Goal: Information Seeking & Learning: Learn about a topic

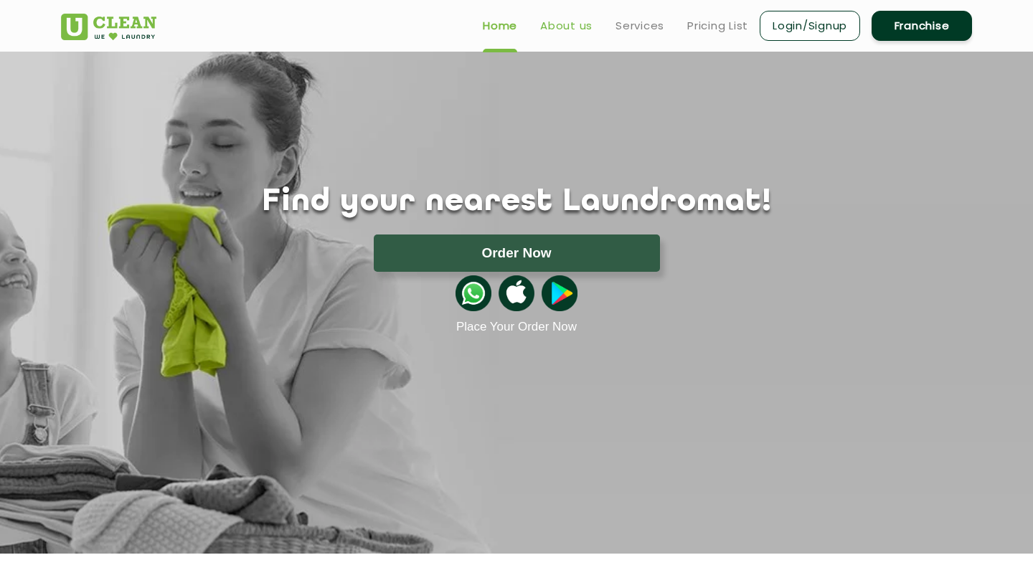
click at [561, 27] on link "About us" at bounding box center [566, 25] width 52 height 17
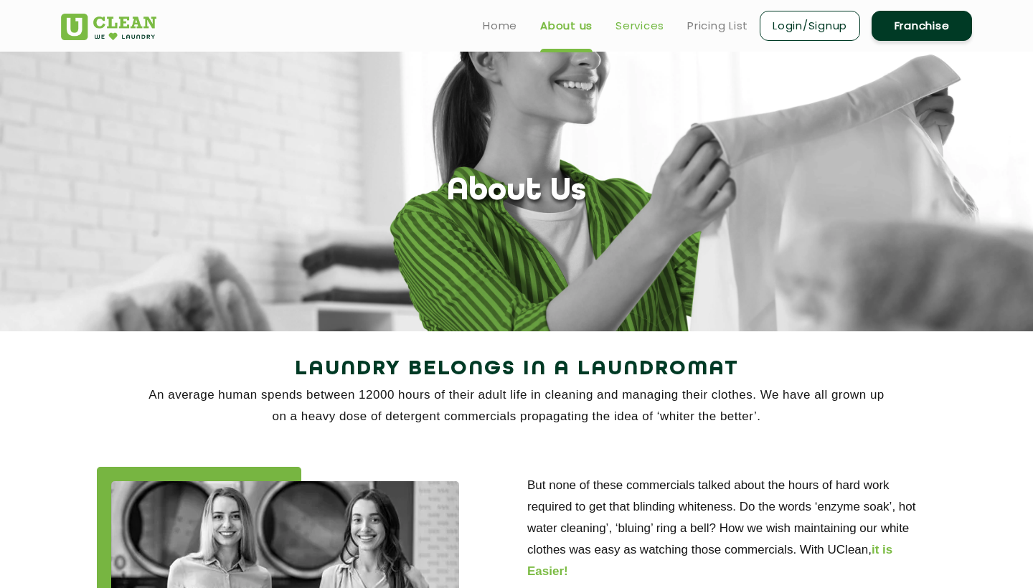
click at [650, 30] on link "Services" at bounding box center [640, 25] width 49 height 17
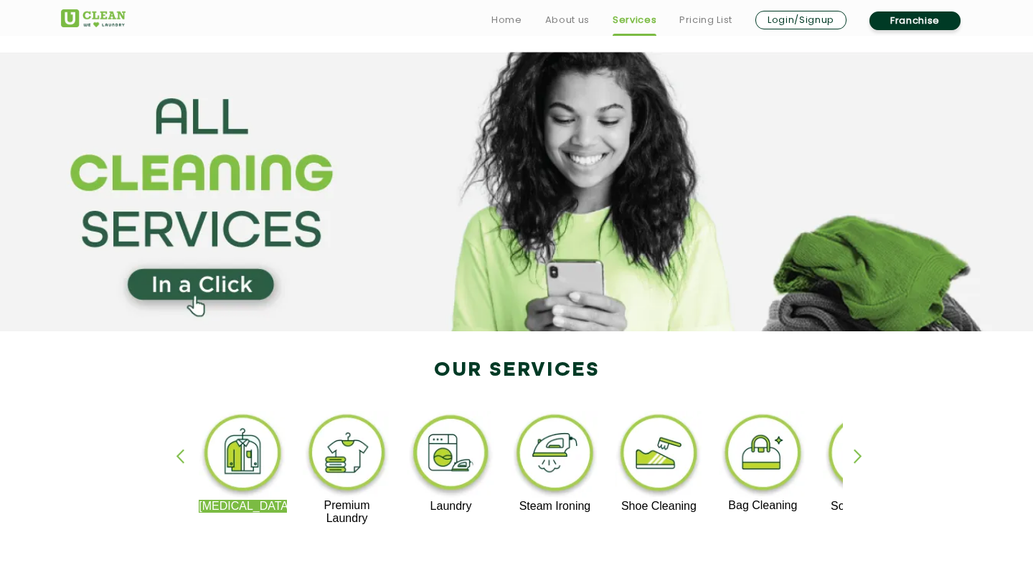
click at [857, 456] on div "button" at bounding box center [865, 468] width 22 height 39
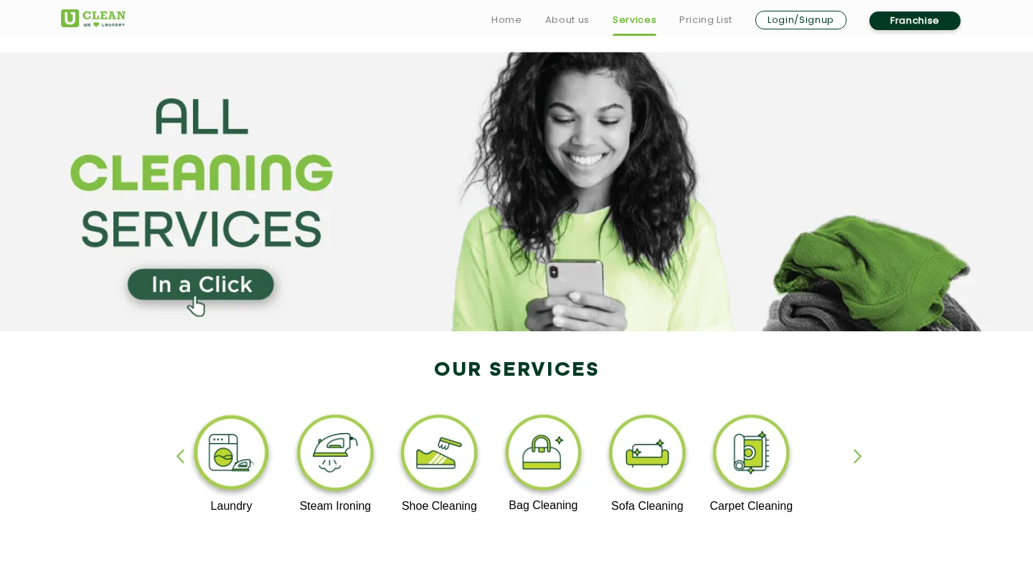
click at [857, 456] on div "button" at bounding box center [865, 468] width 22 height 39
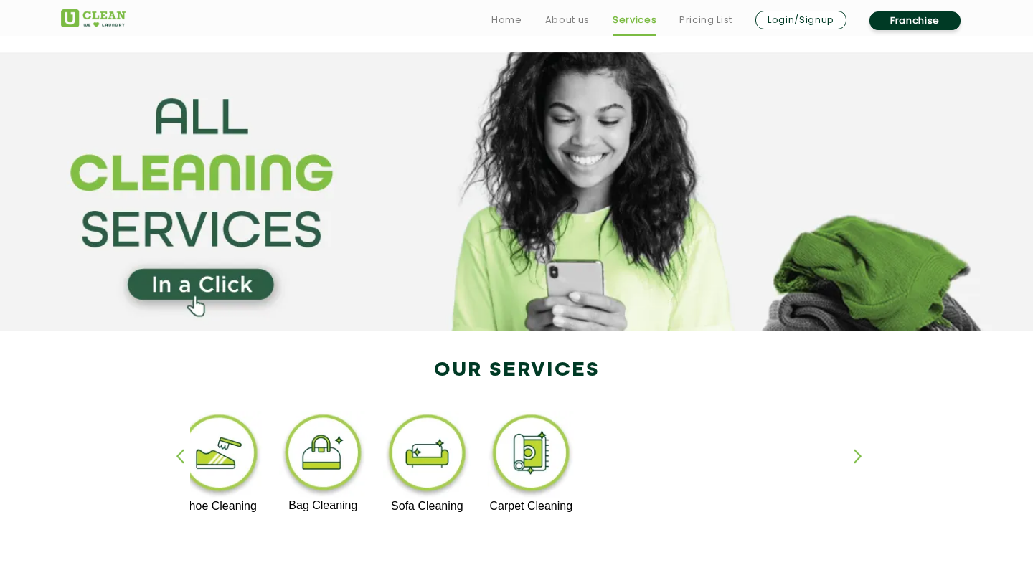
click at [857, 456] on div "button" at bounding box center [865, 468] width 22 height 39
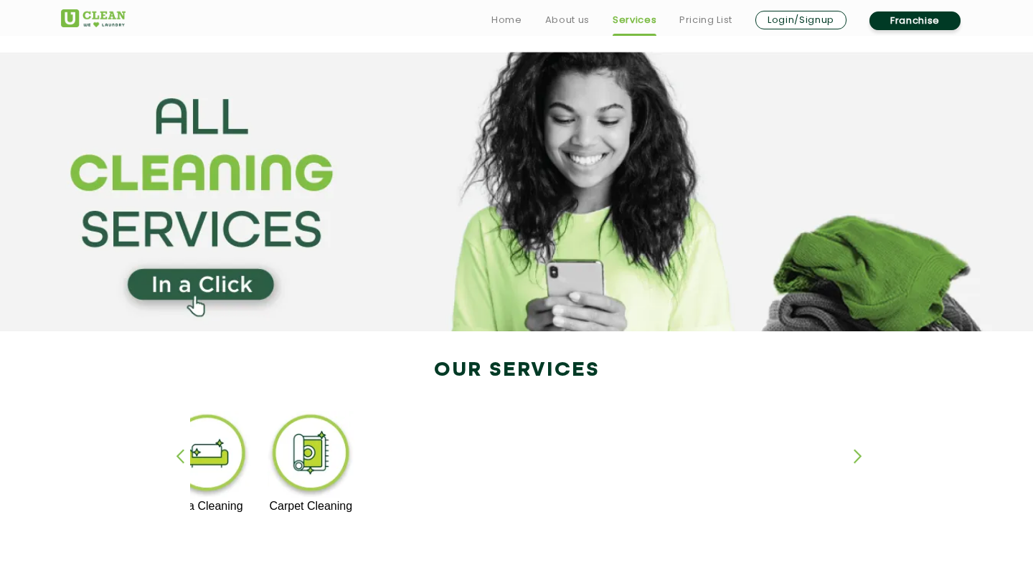
click at [178, 456] on div "button" at bounding box center [187, 468] width 22 height 39
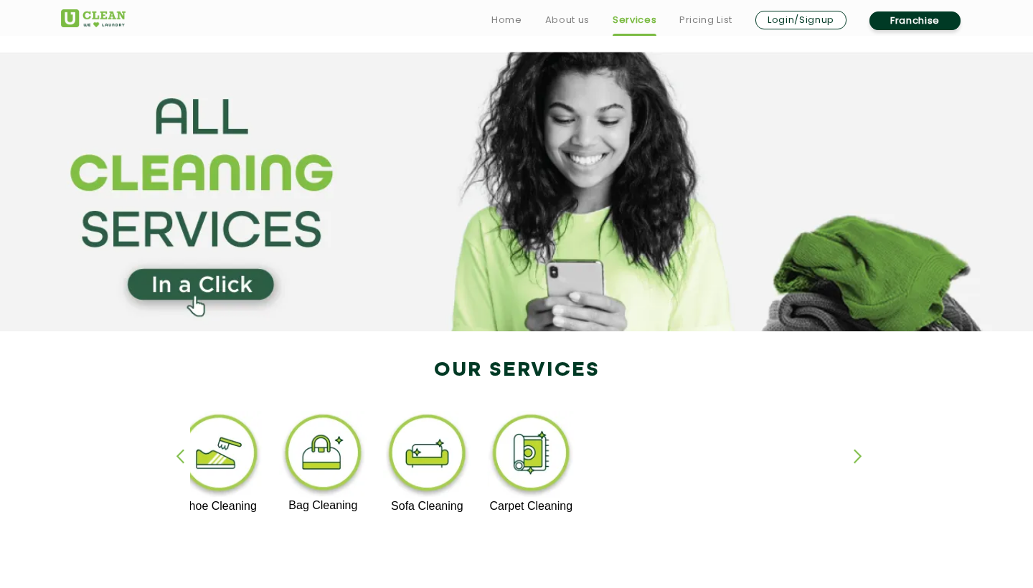
click at [178, 456] on div "button" at bounding box center [187, 468] width 22 height 39
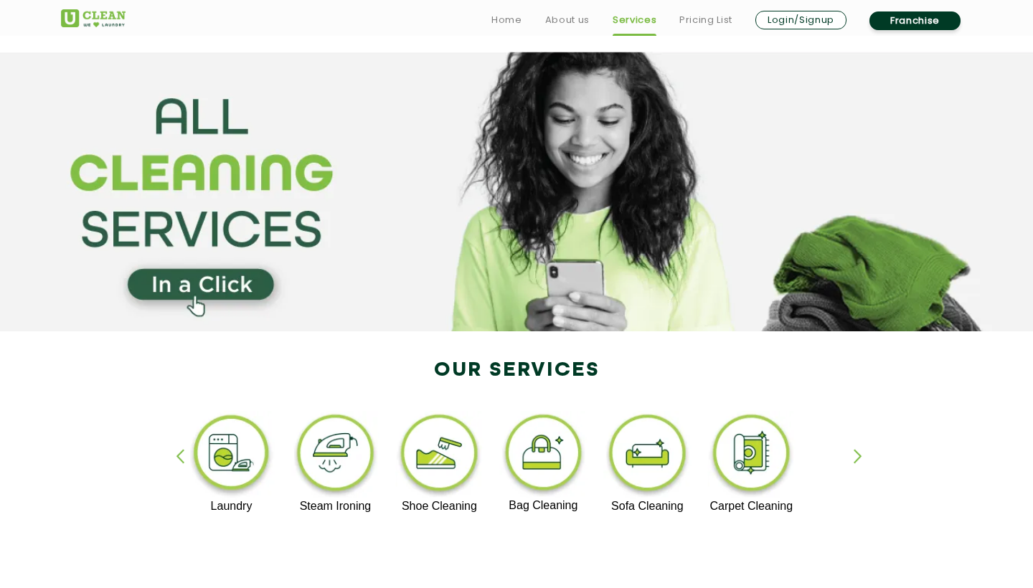
click at [178, 456] on div "button" at bounding box center [187, 468] width 22 height 39
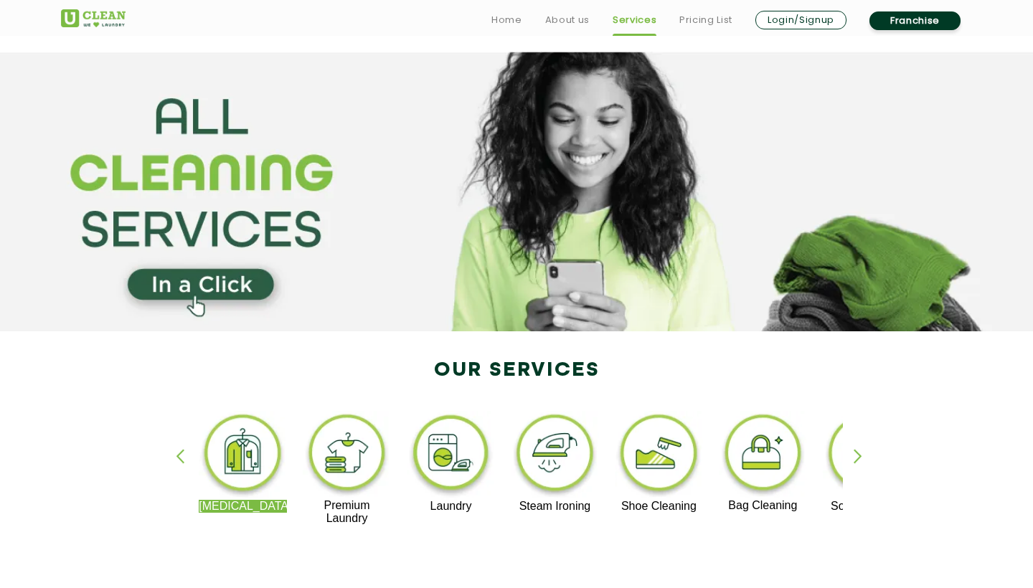
click at [178, 456] on div "button" at bounding box center [187, 468] width 22 height 39
click at [236, 468] on img at bounding box center [243, 455] width 88 height 89
click at [859, 459] on div "button" at bounding box center [865, 468] width 22 height 39
